Goal: Task Accomplishment & Management: Use online tool/utility

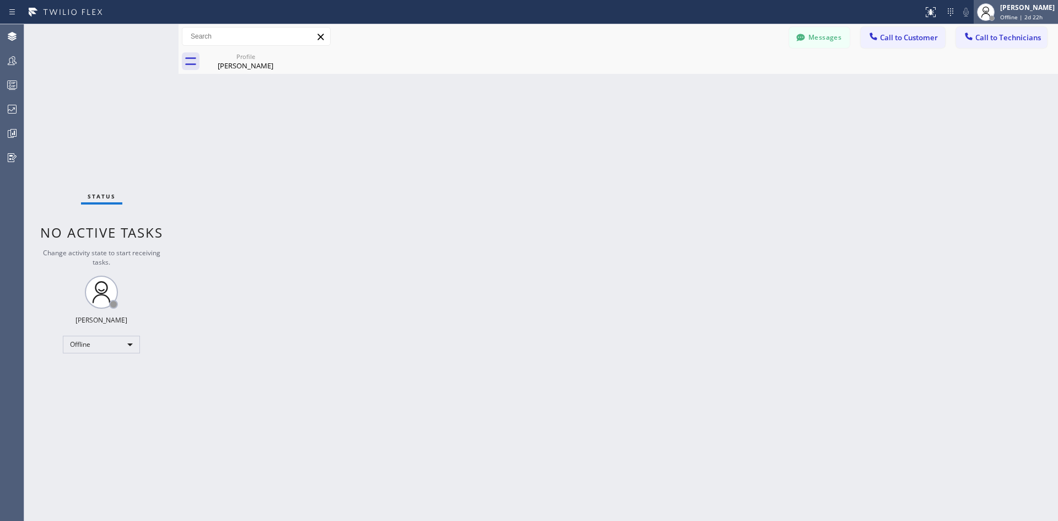
click at [1015, 15] on span "Offline | 2d 22h" at bounding box center [1021, 17] width 42 height 8
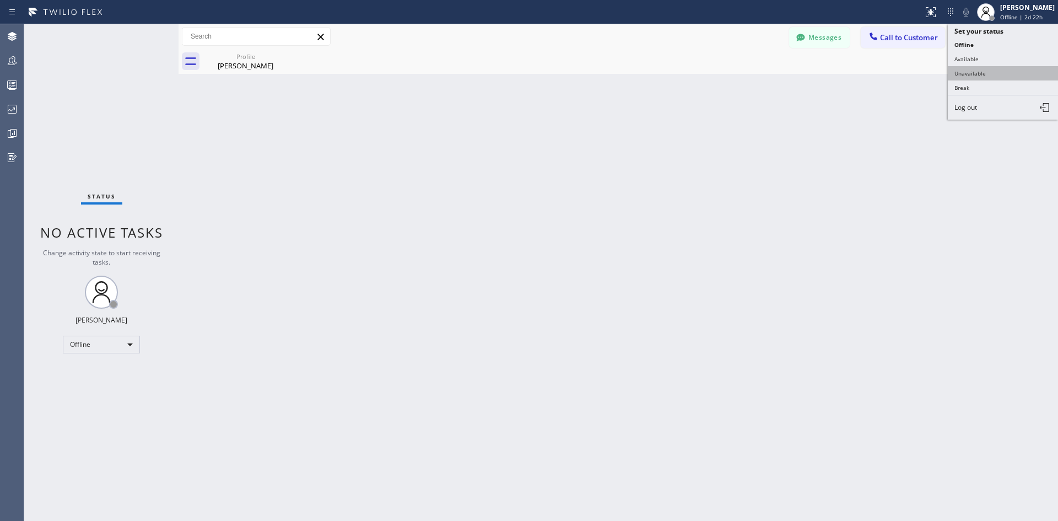
click at [1008, 67] on button "Unavailable" at bounding box center [1002, 73] width 110 height 14
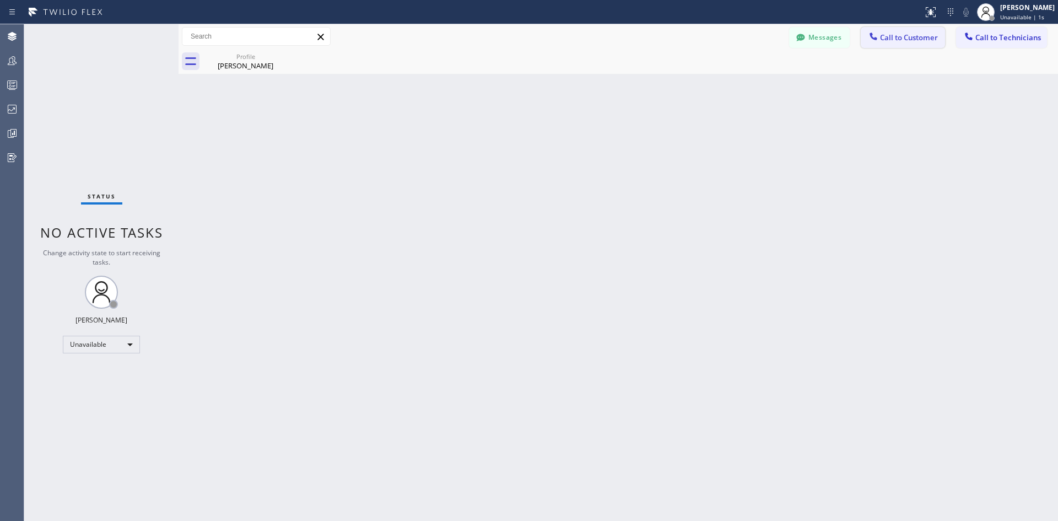
click at [892, 29] on button "Call to Customer" at bounding box center [902, 37] width 84 height 21
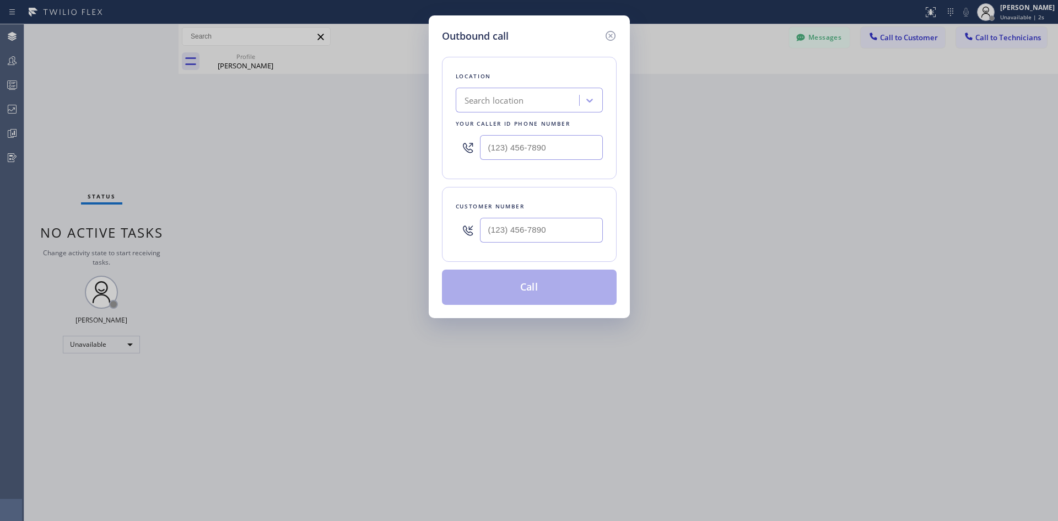
click at [521, 104] on div "Search location" at bounding box center [493, 100] width 59 height 13
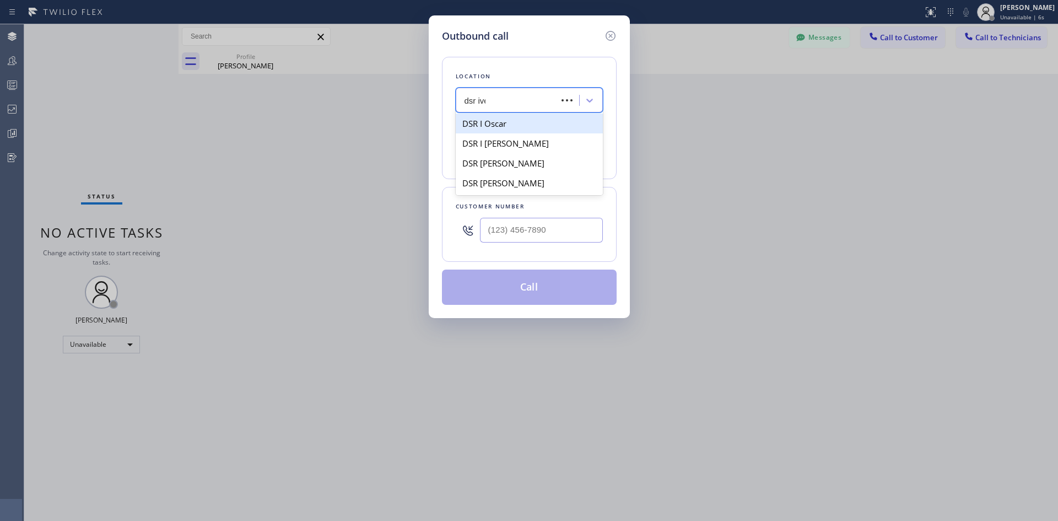
type input "dsr iver"
click at [505, 126] on div "DSR Iverson" at bounding box center [529, 123] width 147 height 20
type input "(213) 301-0966"
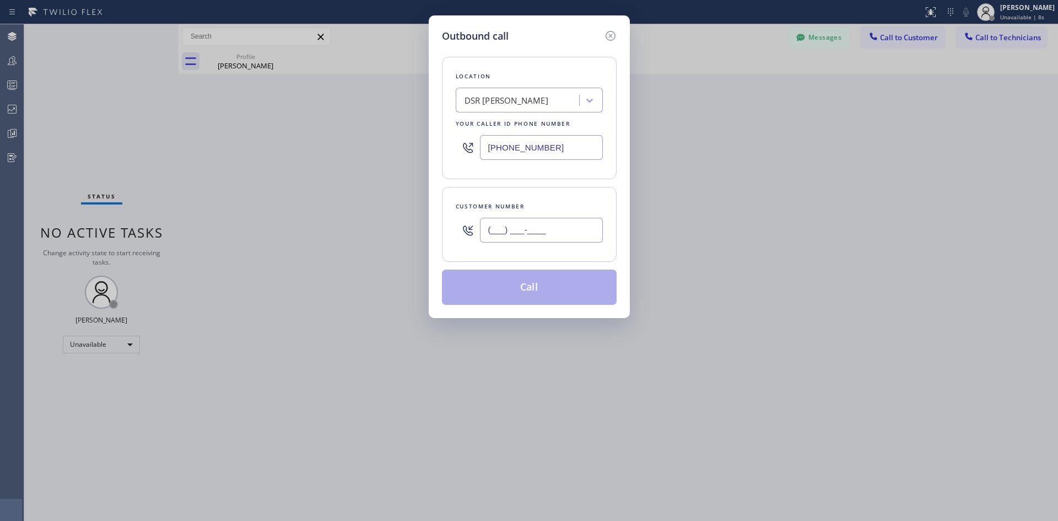
click at [554, 222] on input "(___) ___-____" at bounding box center [541, 230] width 123 height 25
paste input "818) 726-5065"
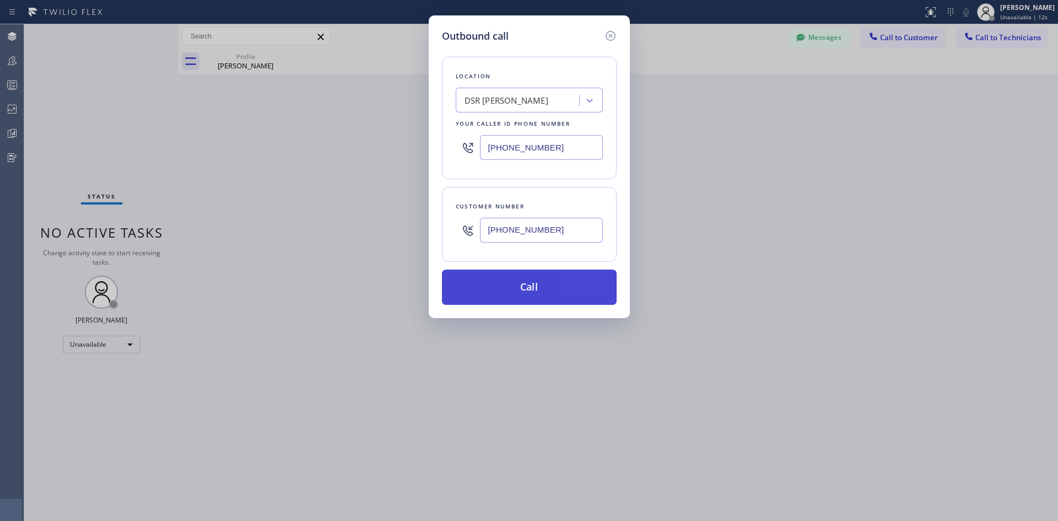
type input "(818) 726-5065"
click at [550, 284] on button "Call" at bounding box center [529, 286] width 175 height 35
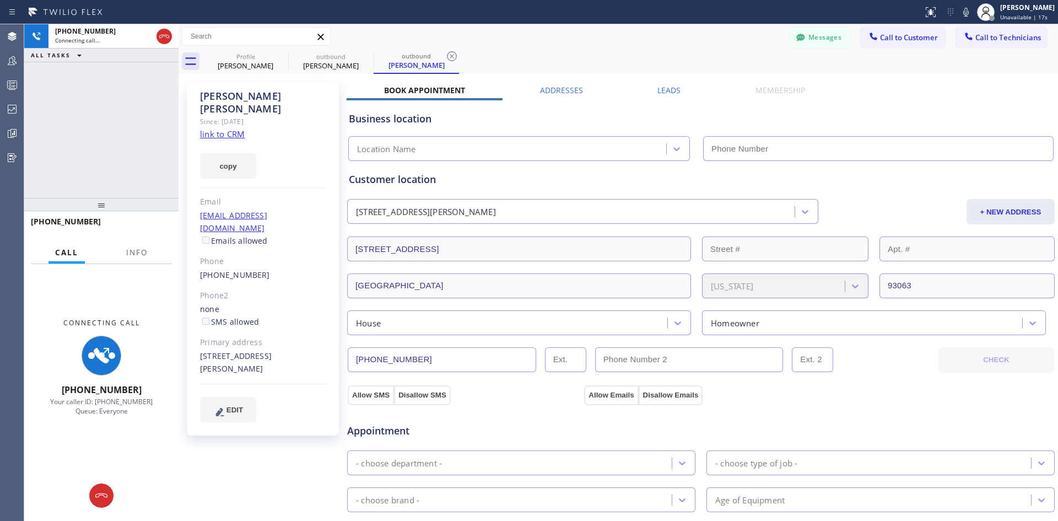
type input "(213) 301-0966"
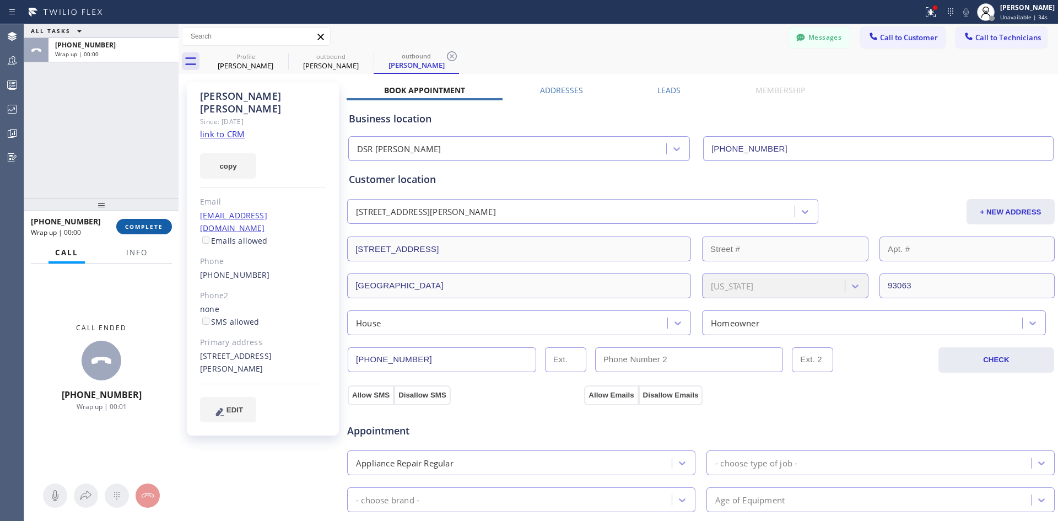
click at [140, 233] on button "COMPLETE" at bounding box center [144, 226] width 56 height 15
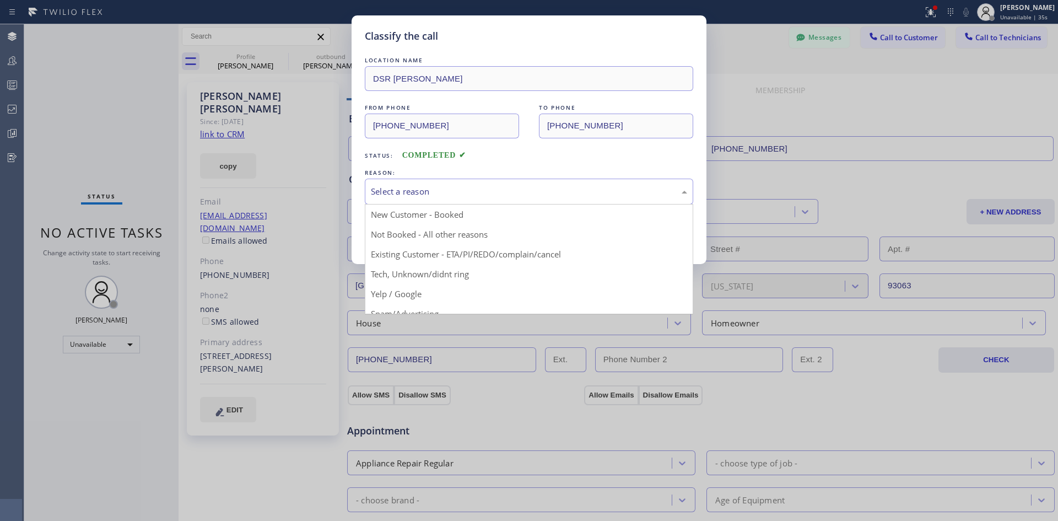
drag, startPoint x: 523, startPoint y: 193, endPoint x: 537, endPoint y: 224, distance: 33.5
click at [522, 193] on div "Select a reason" at bounding box center [529, 191] width 316 height 13
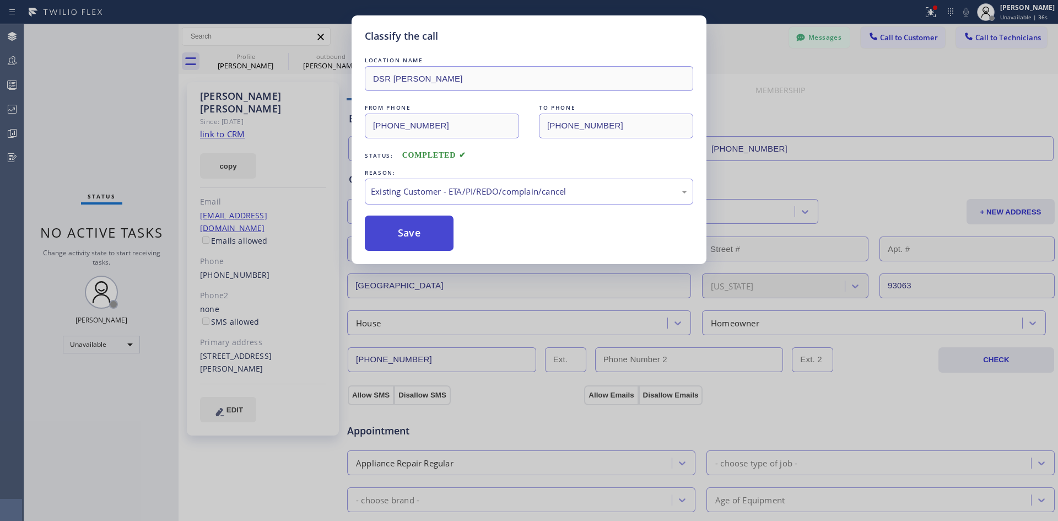
click at [421, 227] on button "Save" at bounding box center [409, 232] width 89 height 35
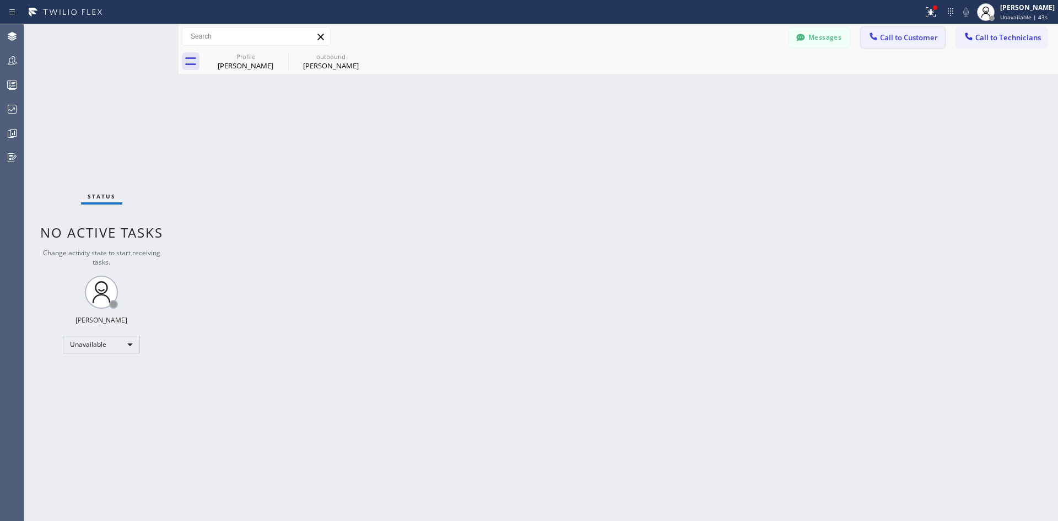
click at [885, 39] on span "Call to Customer" at bounding box center [909, 38] width 58 height 10
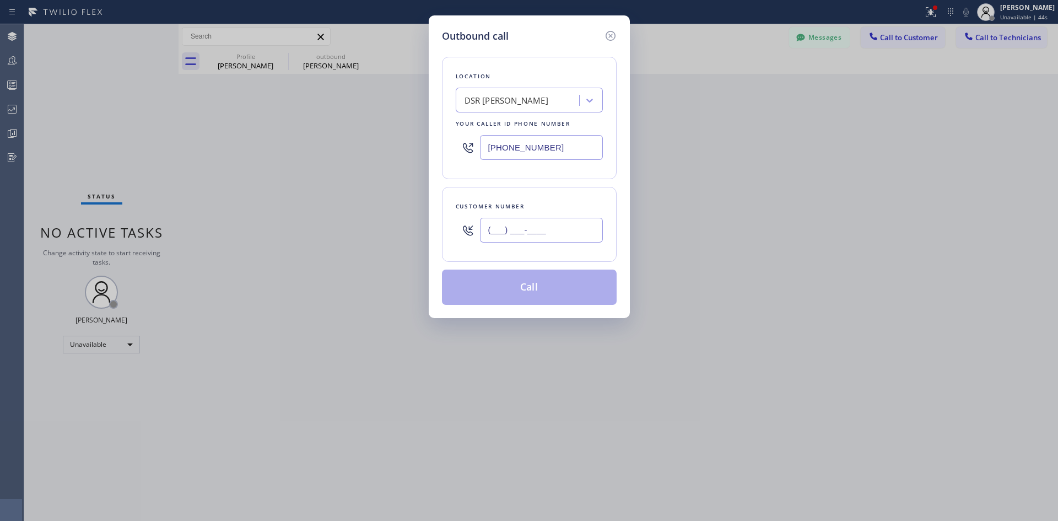
click at [568, 232] on input "(___) ___-____" at bounding box center [541, 230] width 123 height 25
paste input "818) 726-5065"
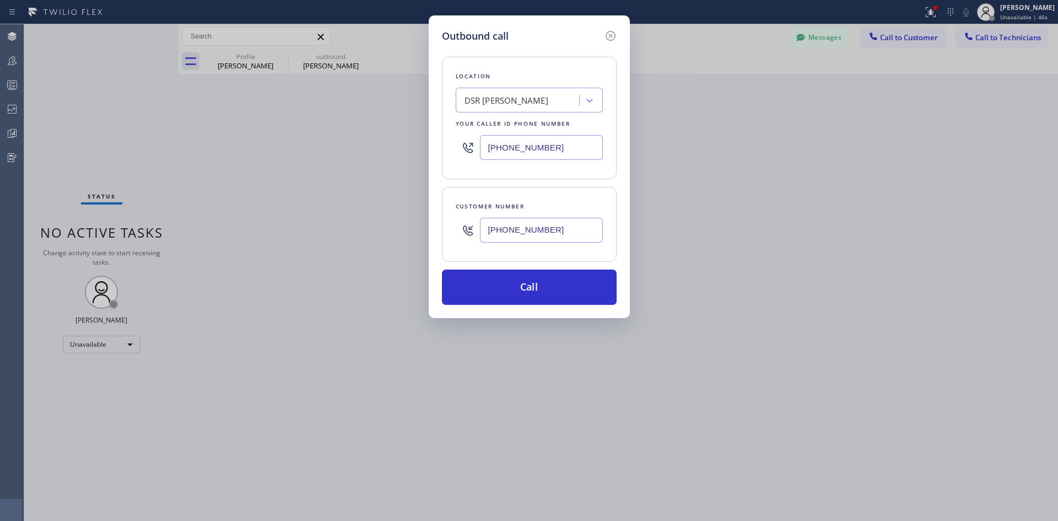
type input "(818) 726-5065"
click at [533, 296] on button "Call" at bounding box center [529, 286] width 175 height 35
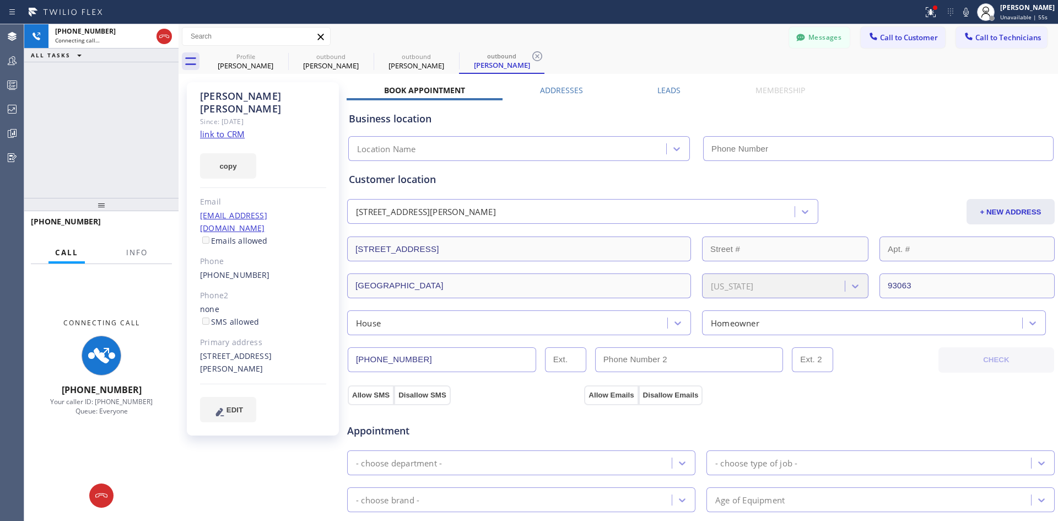
type input "(213) 301-0966"
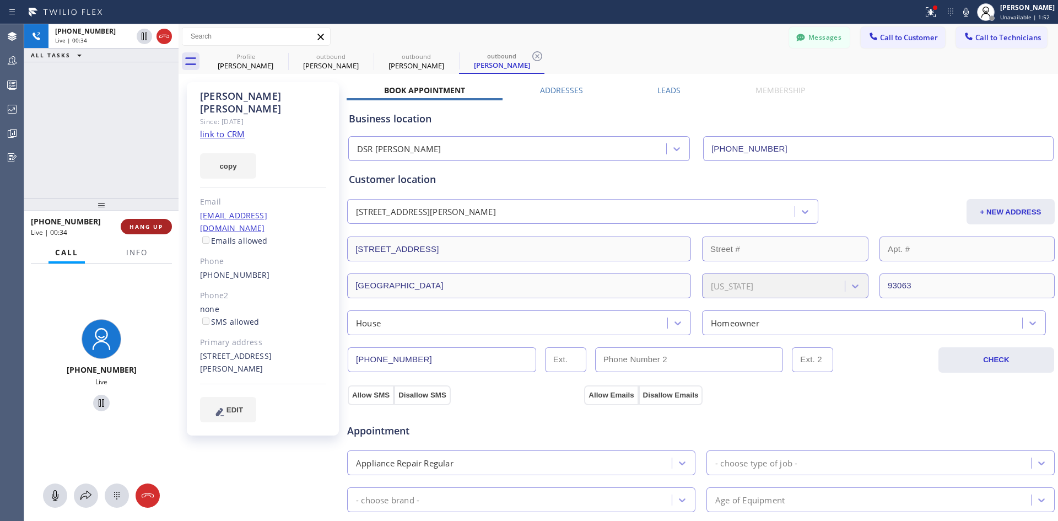
click at [149, 231] on button "HANG UP" at bounding box center [146, 226] width 51 height 15
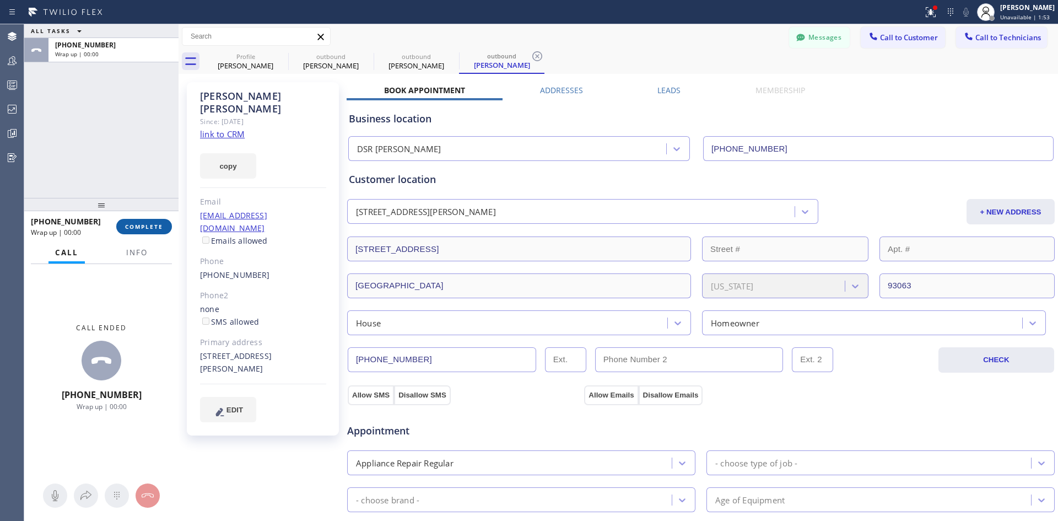
click at [145, 231] on button "COMPLETE" at bounding box center [144, 226] width 56 height 15
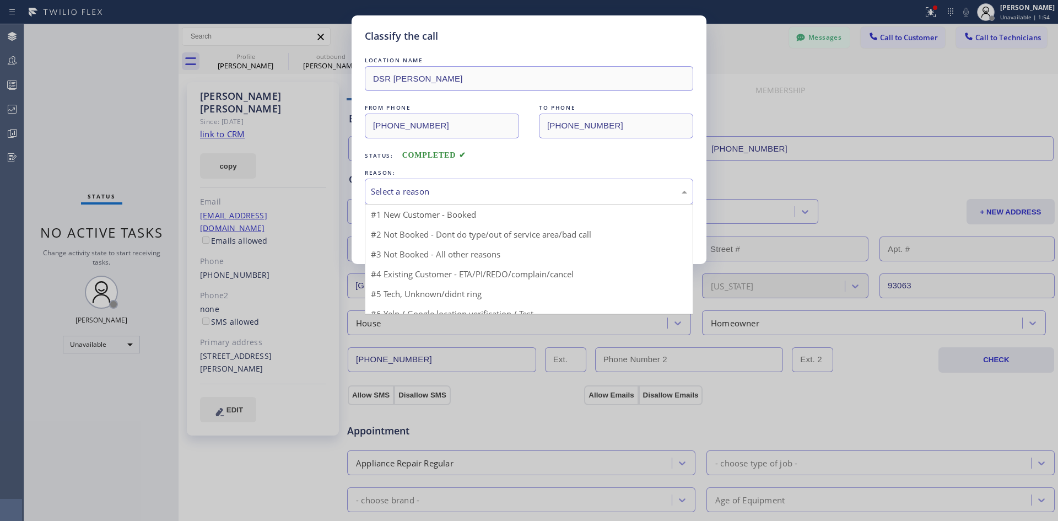
drag, startPoint x: 523, startPoint y: 194, endPoint x: 561, endPoint y: 235, distance: 55.7
click at [524, 194] on div "Select a reason" at bounding box center [529, 191] width 316 height 13
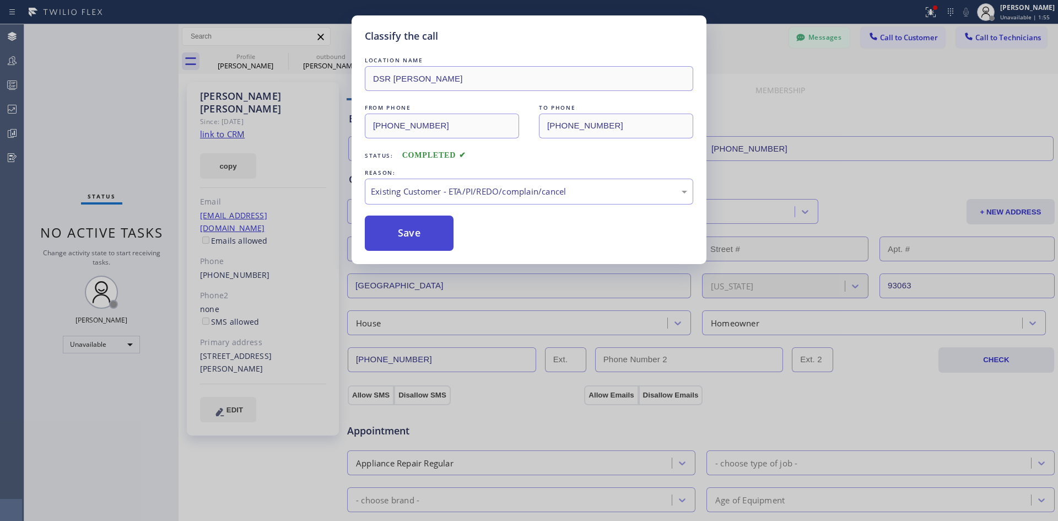
click at [420, 226] on button "Save" at bounding box center [409, 232] width 89 height 35
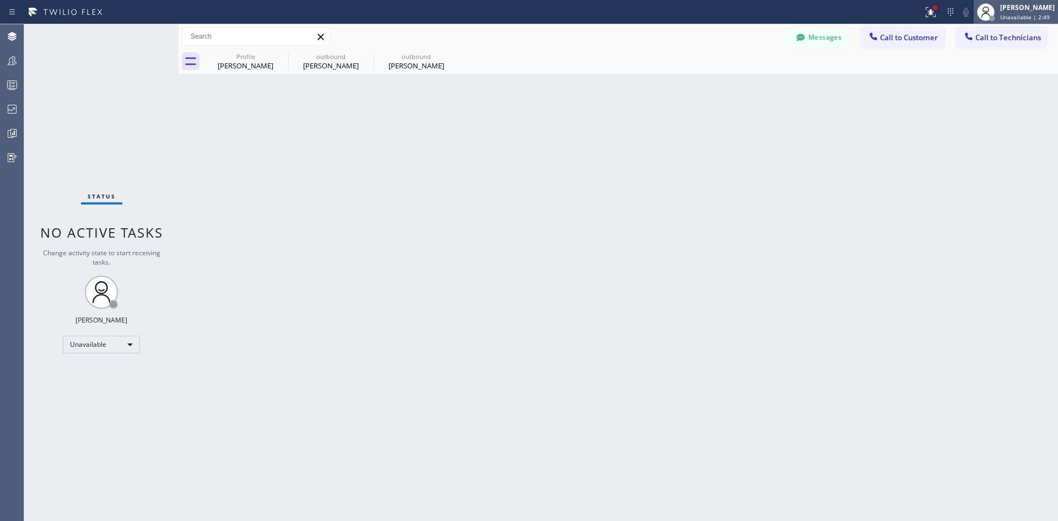
click at [1000, 18] on span "Unavailable | 2:49" at bounding box center [1025, 17] width 50 height 8
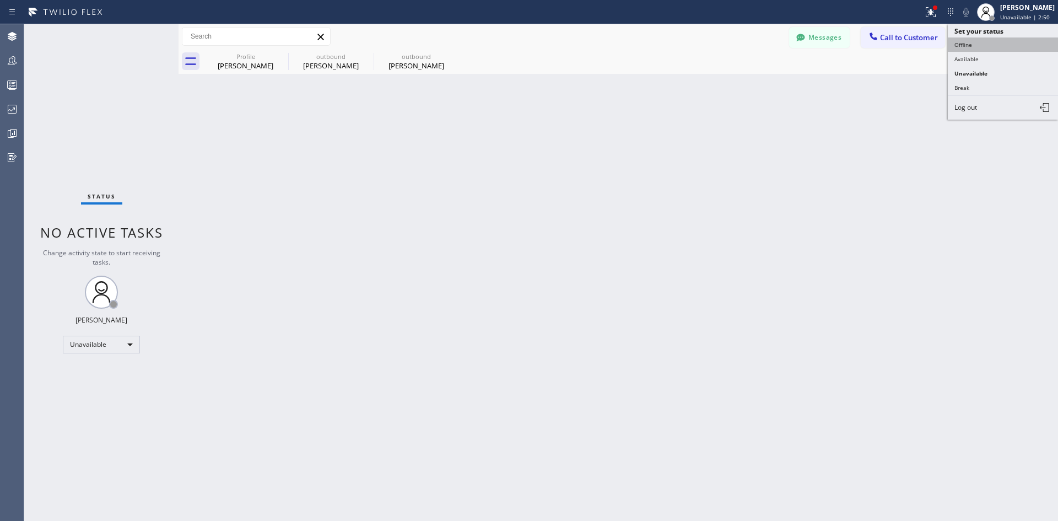
click at [1003, 44] on button "Offline" at bounding box center [1002, 44] width 110 height 14
